Goal: Task Accomplishment & Management: Complete application form

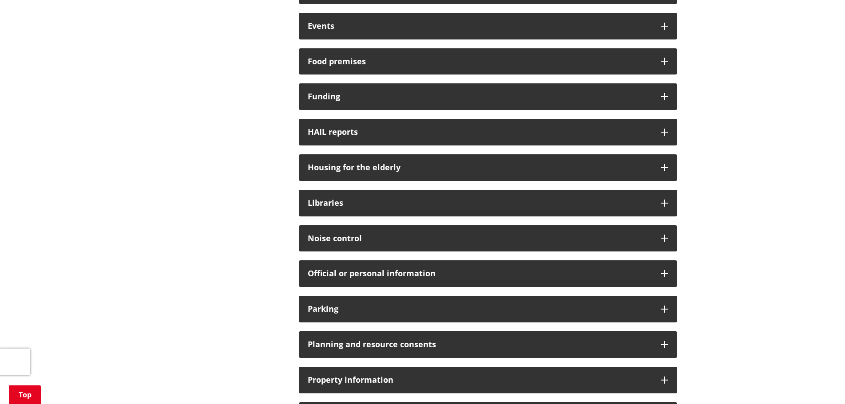
scroll to position [488, 0]
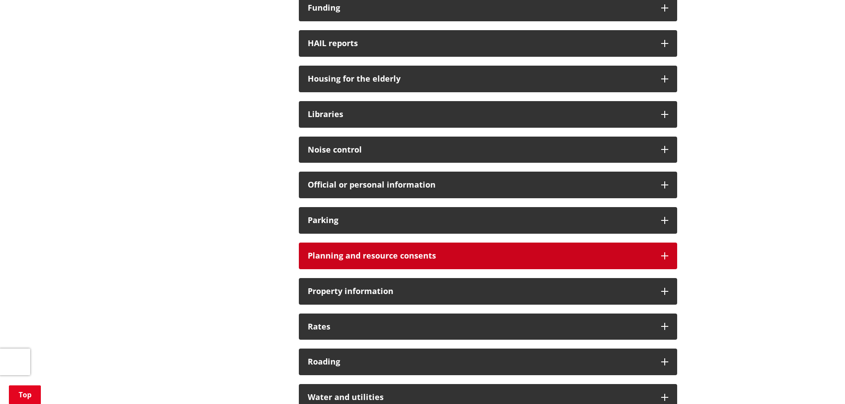
click at [661, 254] on icon at bounding box center [664, 256] width 7 height 7
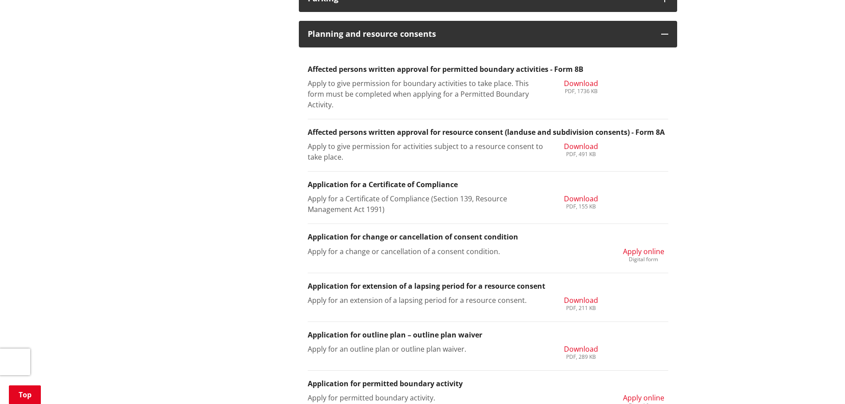
scroll to position [755, 0]
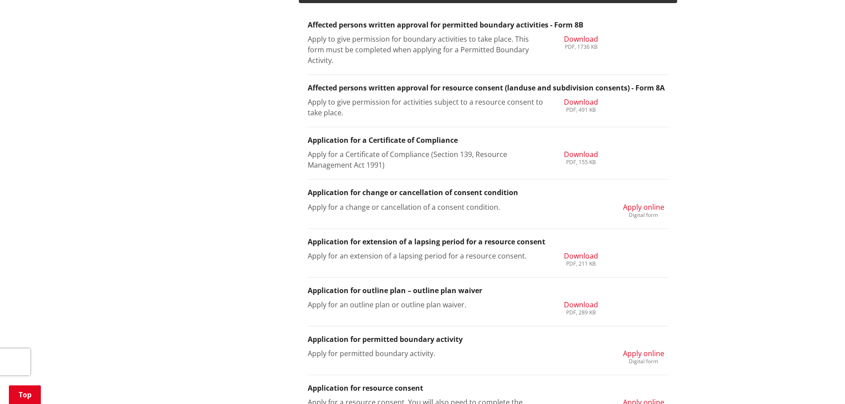
click at [637, 209] on span "Apply online" at bounding box center [643, 207] width 41 height 10
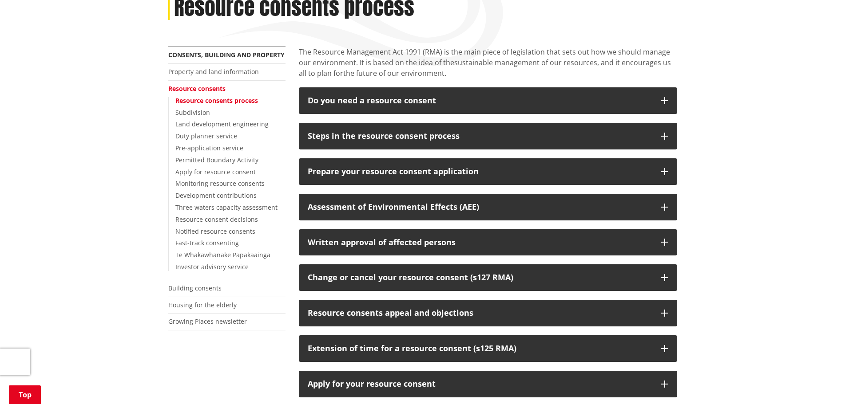
scroll to position [133, 0]
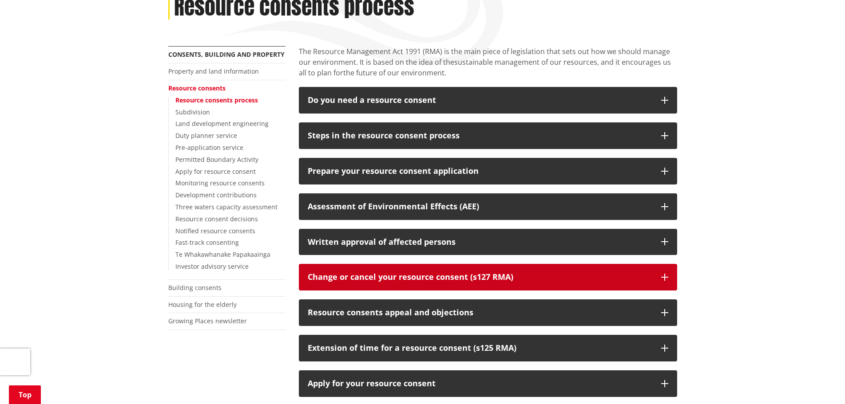
click at [662, 274] on icon "button" at bounding box center [664, 277] width 7 height 7
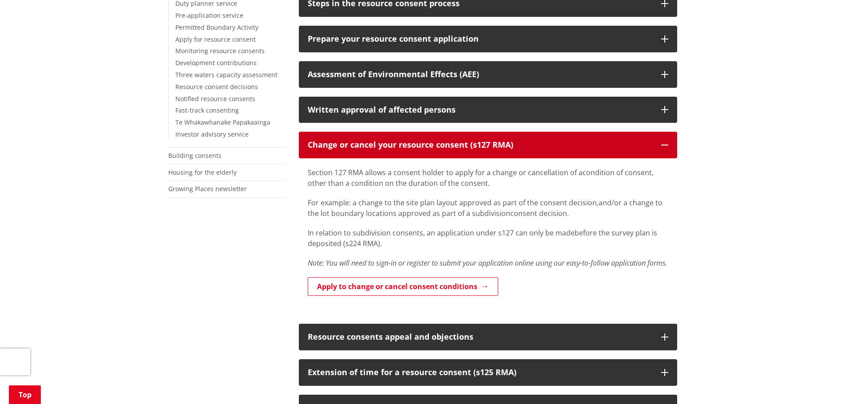
scroll to position [266, 0]
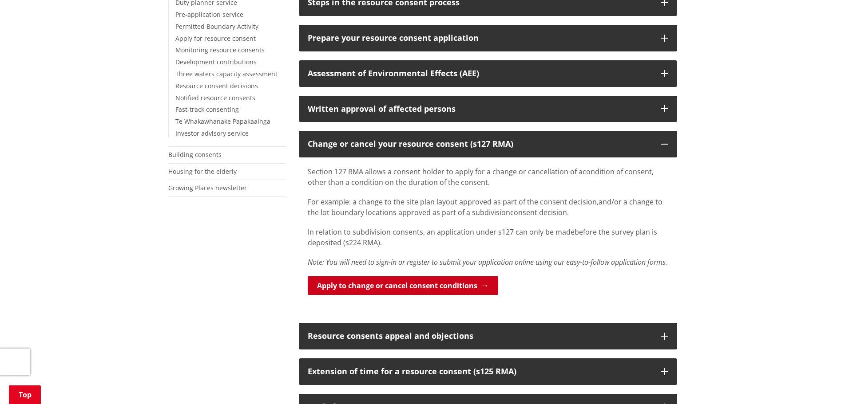
click at [462, 295] on link "Apply to change or cancel consent conditions" at bounding box center [403, 286] width 190 height 19
